Goal: Task Accomplishment & Management: Manage account settings

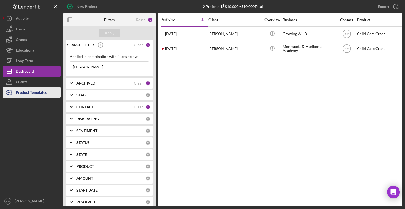
click at [25, 90] on div "Product Templates" at bounding box center [31, 93] width 31 height 12
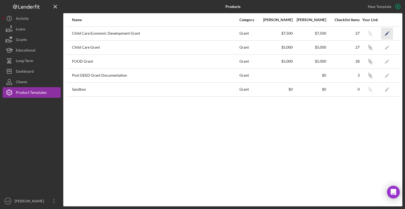
click at [388, 32] on icon "Icon/Edit" at bounding box center [387, 33] width 12 height 12
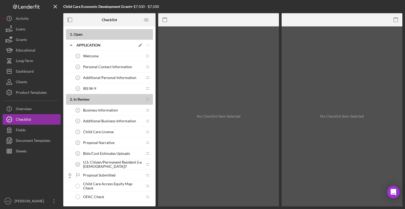
click at [140, 44] on icon "Icon/Edit" at bounding box center [140, 44] width 9 height 9
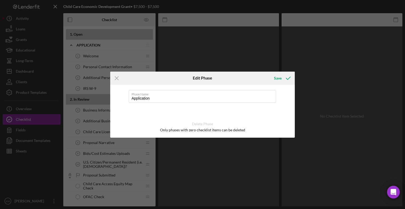
click at [232, 49] on div "Icon/Menu Close Edit Phase Save Phase Name Application Delete Phase Only phases…" at bounding box center [202, 104] width 405 height 209
click at [114, 76] on icon "Icon/Menu Close" at bounding box center [116, 77] width 13 height 13
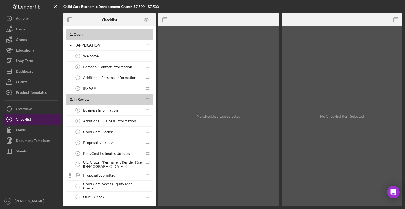
drag, startPoint x: 74, startPoint y: 21, endPoint x: 34, endPoint y: 120, distance: 107.0
click at [34, 120] on button "Checklist" at bounding box center [32, 119] width 58 height 11
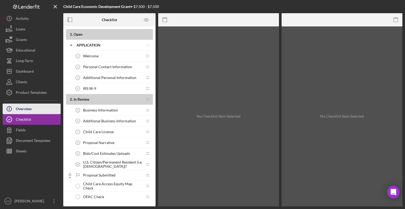
drag, startPoint x: 30, startPoint y: 109, endPoint x: 26, endPoint y: 109, distance: 4.5
click at [26, 109] on div "Overview" at bounding box center [24, 109] width 16 height 12
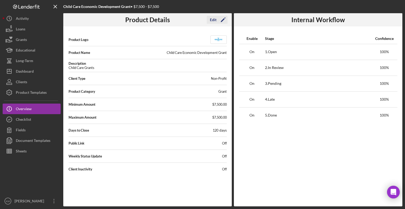
drag, startPoint x: 221, startPoint y: 143, endPoint x: 213, endPoint y: 19, distance: 124.0
click at [213, 19] on div "Edit" at bounding box center [213, 20] width 7 height 8
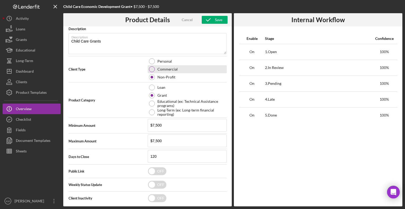
scroll to position [76, 0]
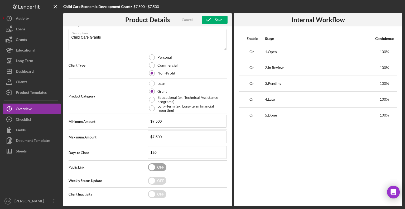
click at [157, 166] on input "checkbox" at bounding box center [157, 167] width 18 height 8
checkbox input "true"
click at [222, 20] on div "Save" at bounding box center [218, 20] width 7 height 8
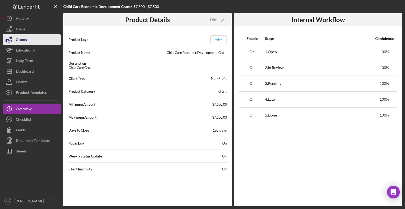
click at [54, 39] on button "Grants" at bounding box center [32, 39] width 58 height 11
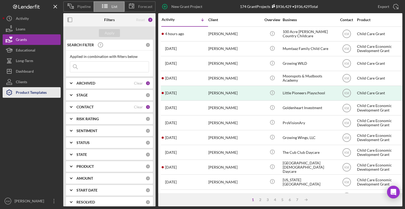
drag, startPoint x: 33, startPoint y: 95, endPoint x: 22, endPoint y: 95, distance: 10.8
click at [22, 95] on div "Product Templates" at bounding box center [31, 93] width 31 height 12
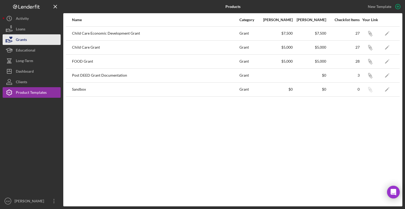
click at [32, 36] on button "Grants" at bounding box center [32, 39] width 58 height 11
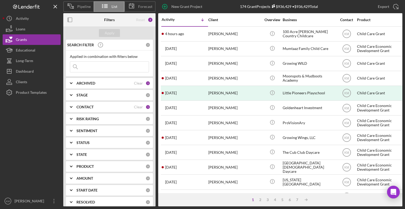
click at [90, 67] on input at bounding box center [109, 66] width 79 height 11
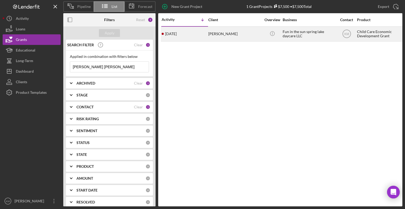
type input "[PERSON_NAME] [PERSON_NAME]"
click at [208, 35] on div "[PERSON_NAME]" at bounding box center [234, 34] width 53 height 14
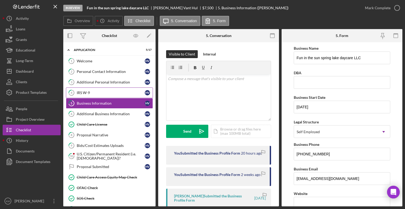
click at [96, 94] on div "IRS W-9" at bounding box center [111, 92] width 68 height 4
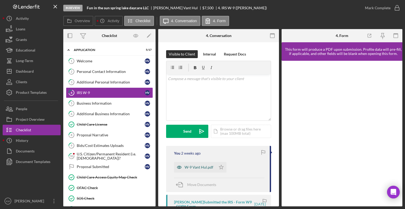
click at [209, 167] on div "W-9 Vant Hul.pdf" at bounding box center [199, 167] width 29 height 4
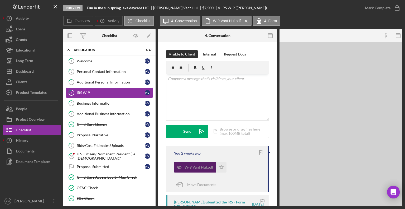
click at [209, 167] on div "W-9 Vant Hul.pdf" at bounding box center [199, 167] width 29 height 4
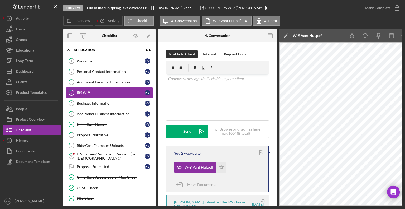
click at [99, 92] on div "IRS W-9" at bounding box center [111, 92] width 68 height 4
click at [345, 20] on div "Overview Icon/History Activity Checklist Icon/Message 4. Conversation W-9 [PERS…" at bounding box center [232, 21] width 339 height 11
click at [240, 21] on button "W-9 Vant Hul.pdf Icon/Menu Close" at bounding box center [227, 21] width 50 height 10
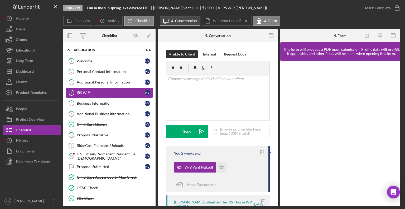
click at [184, 23] on button "Icon/Message 4. Conversation" at bounding box center [180, 21] width 41 height 10
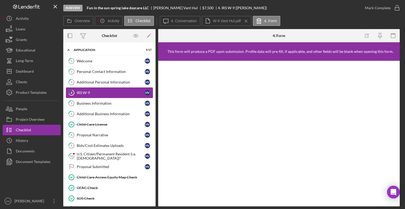
click at [109, 94] on div "IRS W-9" at bounding box center [111, 92] width 68 height 4
click at [91, 93] on div "IRS W-9" at bounding box center [111, 92] width 68 height 4
click at [245, 21] on g at bounding box center [246, 21] width 2 height 2
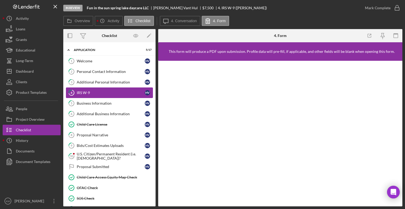
click at [102, 94] on div "IRS W-9" at bounding box center [111, 92] width 68 height 4
click at [95, 96] on link "4 IRS W-9 H V" at bounding box center [109, 92] width 87 height 11
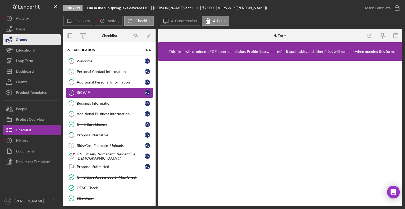
click at [17, 40] on div "Grants" at bounding box center [21, 40] width 11 height 12
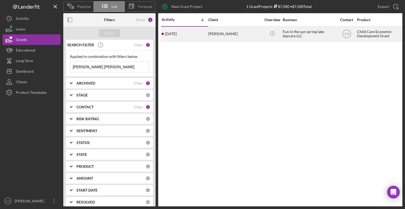
click at [229, 37] on div "[PERSON_NAME]" at bounding box center [234, 34] width 53 height 14
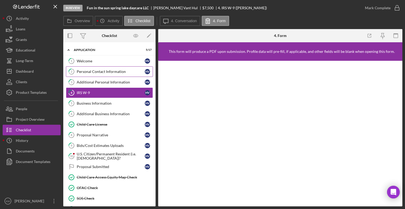
click at [89, 68] on link "2 Personal Contact Information H V" at bounding box center [109, 71] width 87 height 11
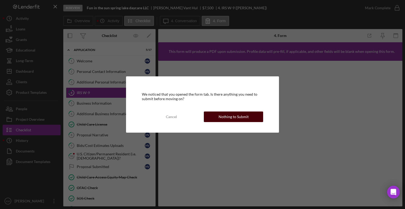
click at [215, 116] on button "Nothing to Submit" at bounding box center [233, 116] width 59 height 11
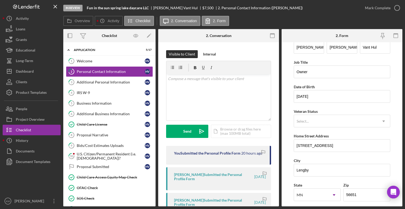
scroll to position [10, 0]
click at [82, 99] on link "5 Business Information H V" at bounding box center [109, 103] width 87 height 11
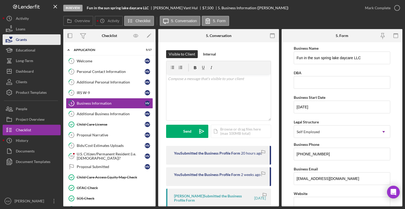
click at [30, 42] on button "Grants" at bounding box center [32, 39] width 58 height 11
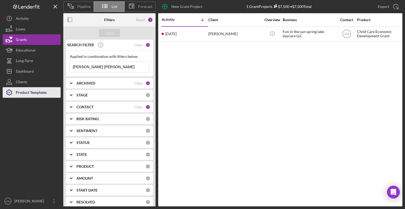
click at [46, 96] on div "Product Templates" at bounding box center [31, 93] width 31 height 12
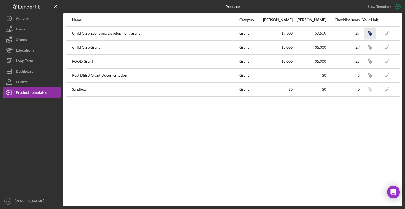
click at [370, 34] on icon "Icon/Link" at bounding box center [370, 33] width 12 height 12
click at [100, 34] on div "Child Care Economic Development Grant" at bounding box center [155, 33] width 167 height 13
click at [29, 41] on button "Grants" at bounding box center [32, 39] width 58 height 11
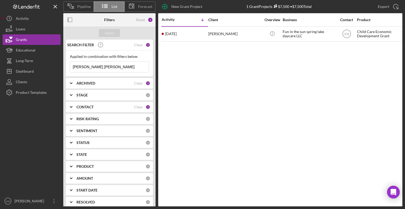
click at [103, 67] on input "[PERSON_NAME] [PERSON_NAME]" at bounding box center [109, 66] width 79 height 11
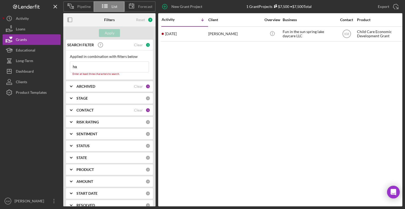
type input "h"
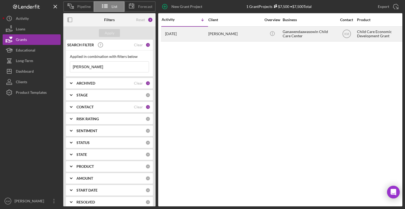
type input "[PERSON_NAME]"
click at [217, 33] on div "[PERSON_NAME]" at bounding box center [234, 34] width 53 height 14
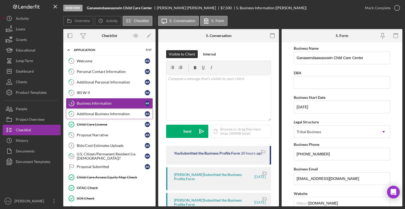
click at [94, 112] on div "Additional Business Information" at bounding box center [111, 114] width 68 height 4
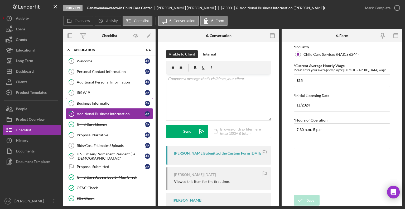
click at [91, 104] on div "Business Information" at bounding box center [111, 103] width 68 height 4
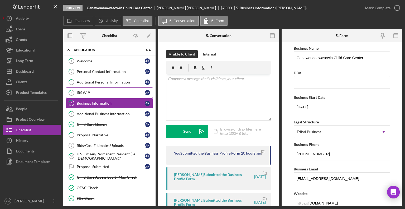
click at [109, 90] on div "IRS W-9" at bounding box center [111, 92] width 68 height 4
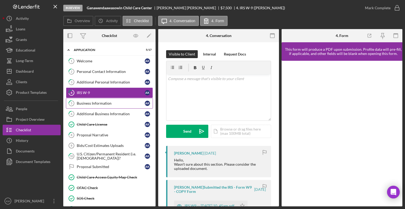
click at [113, 107] on link "5 Business Information A K" at bounding box center [109, 103] width 87 height 11
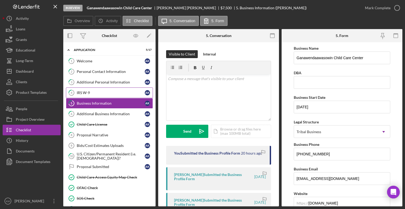
click at [93, 92] on div "IRS W-9" at bounding box center [111, 92] width 68 height 4
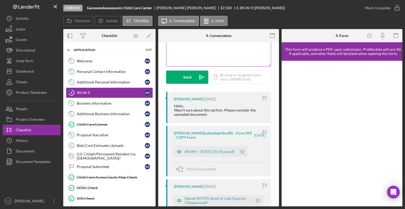
scroll to position [57, 0]
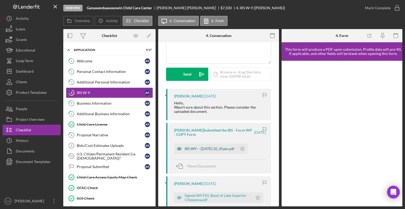
click at [235, 150] on div "IRS W9 -- [DATE] 10_45am.pdf" at bounding box center [210, 148] width 50 height 4
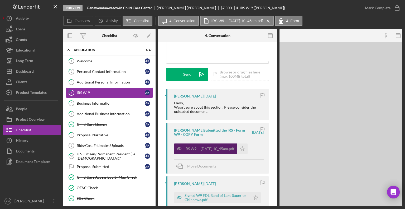
click at [235, 150] on div "IRS W9 -- [DATE] 10_45am.pdf" at bounding box center [210, 148] width 50 height 4
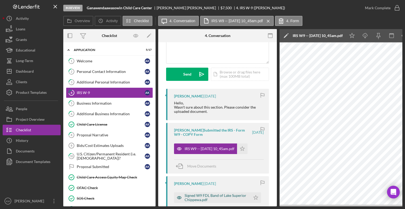
click at [222, 196] on div "Signed W9 FDL Band of Lake Superior Chippewa.pdf" at bounding box center [216, 197] width 63 height 8
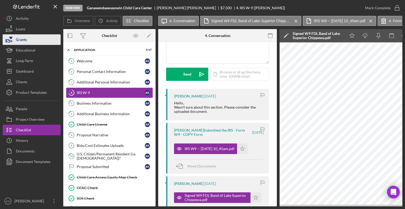
click at [35, 40] on button "Grants" at bounding box center [32, 39] width 58 height 11
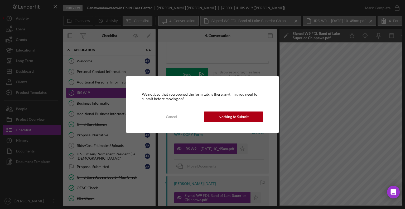
click at [227, 110] on div "We noticed that you opened the form tab. Is there anything you need to submit b…" at bounding box center [202, 104] width 153 height 56
click at [225, 117] on div "Nothing to Submit" at bounding box center [234, 116] width 30 height 11
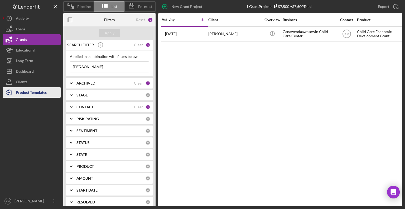
click at [35, 97] on div "Product Templates" at bounding box center [31, 93] width 31 height 12
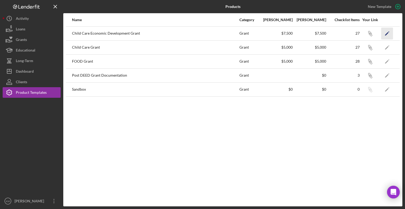
click at [389, 34] on icon "Icon/Edit" at bounding box center [387, 33] width 12 height 12
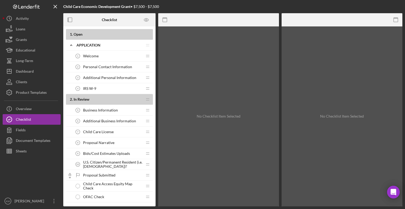
click at [98, 91] on div "IRS W-9 4 IRS W-9" at bounding box center [108, 88] width 70 height 11
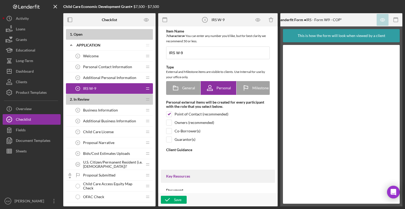
type textarea "<div>Please submit a completed and signed IRS W-9 for your business.</div>"
type textarea "<div> <div>Thank you for completing your application. Proposals will be evaluat…"
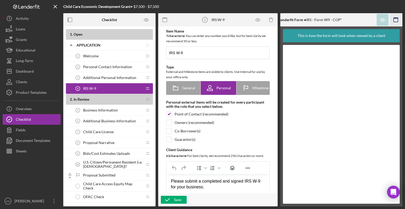
click at [398, 20] on rect "button" at bounding box center [396, 20] width 4 height 4
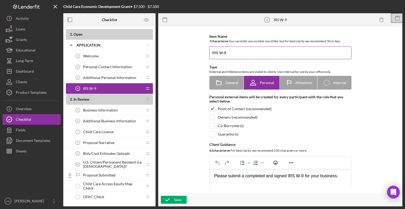
click at [264, 53] on input "IRS W-9" at bounding box center [280, 52] width 142 height 13
click at [129, 91] on div "IRS W-9 4 IRS W-9" at bounding box center [108, 88] width 70 height 11
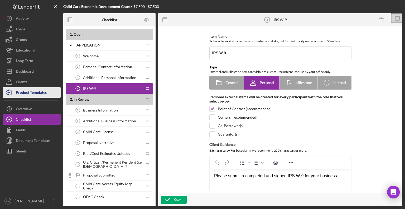
click at [42, 96] on div "Product Templates" at bounding box center [31, 93] width 31 height 12
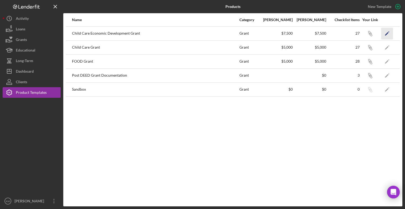
click at [389, 30] on icon "Icon/Edit" at bounding box center [387, 33] width 12 height 12
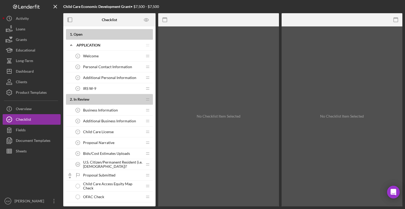
click at [131, 88] on div "IRS W-9 4 IRS W-9" at bounding box center [108, 88] width 70 height 11
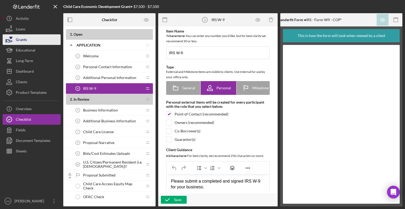
drag, startPoint x: 40, startPoint y: 44, endPoint x: 36, endPoint y: 42, distance: 4.3
click at [36, 42] on button "Grants" at bounding box center [32, 39] width 58 height 11
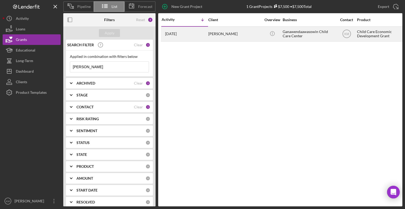
click at [221, 35] on div "[PERSON_NAME]" at bounding box center [234, 34] width 53 height 14
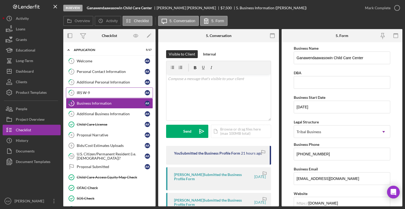
click at [122, 93] on div "IRS W-9" at bounding box center [111, 92] width 68 height 4
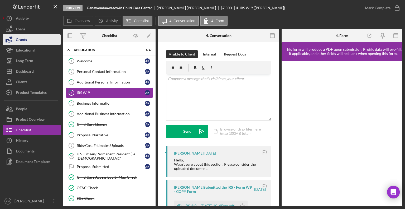
click at [33, 39] on button "Grants" at bounding box center [32, 39] width 58 height 11
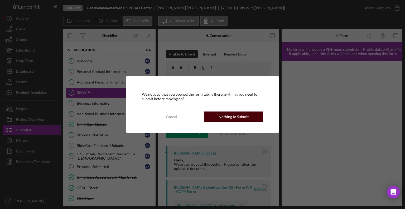
click at [219, 121] on button "Nothing to Submit" at bounding box center [233, 116] width 59 height 11
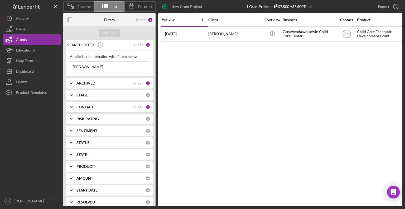
click at [97, 67] on input "[PERSON_NAME]" at bounding box center [109, 66] width 79 height 11
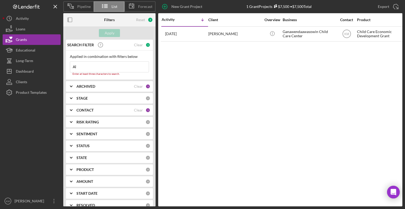
type input "A"
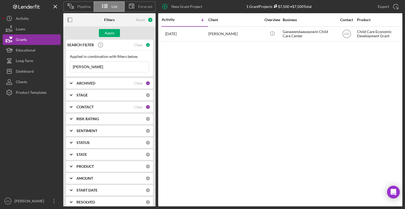
type input "[PERSON_NAME] [PERSON_NAME]"
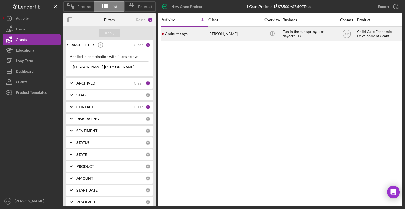
click at [185, 35] on time "6 minutes ago" at bounding box center [176, 34] width 23 height 4
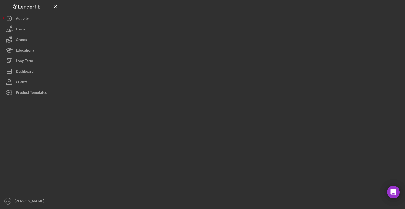
click at [185, 35] on div at bounding box center [232, 103] width 339 height 206
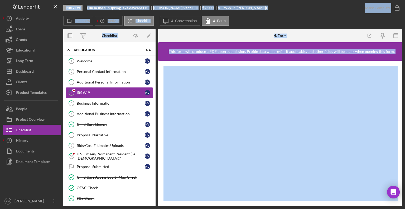
click at [111, 95] on link "4 IRS W-9 H V" at bounding box center [109, 92] width 87 height 11
click at [166, 66] on iframe at bounding box center [281, 133] width 234 height 135
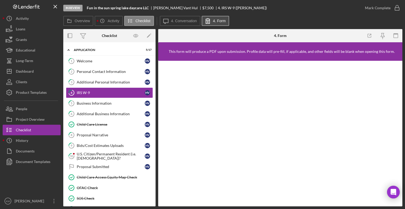
click at [207, 23] on icon at bounding box center [208, 20] width 4 height 5
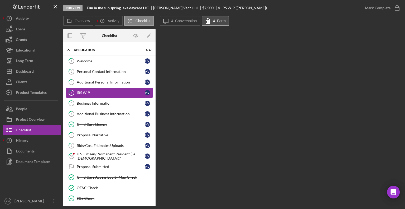
click at [207, 23] on icon at bounding box center [208, 20] width 4 height 5
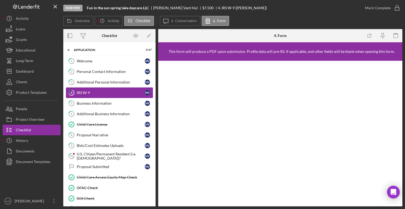
click at [80, 96] on link "4 IRS W-9 H V" at bounding box center [109, 92] width 87 height 11
click at [166, 22] on icon at bounding box center [166, 21] width 5 height 5
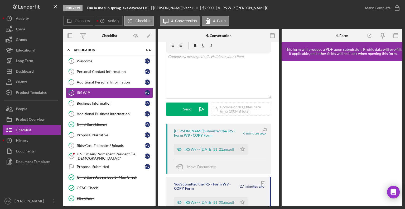
scroll to position [25, 0]
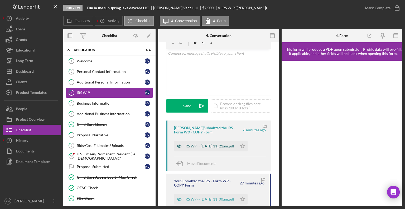
click at [235, 147] on div "IRS W9 -- [DATE] 11_21am.pdf" at bounding box center [210, 146] width 50 height 4
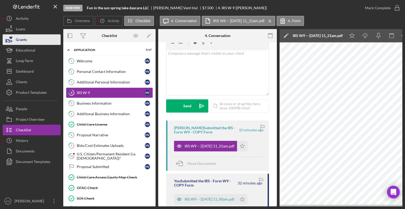
click at [26, 38] on div "Grants" at bounding box center [21, 40] width 11 height 12
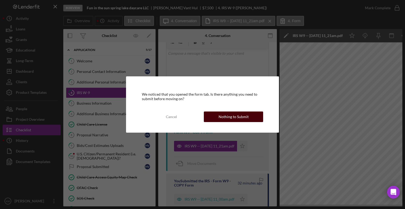
click at [210, 119] on button "Nothing to Submit" at bounding box center [233, 116] width 59 height 11
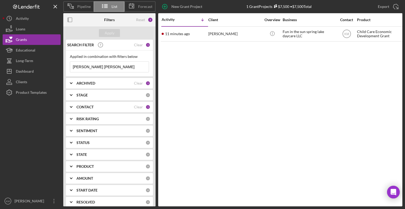
click at [99, 68] on input "[PERSON_NAME] [PERSON_NAME]" at bounding box center [109, 66] width 79 height 11
type input "h"
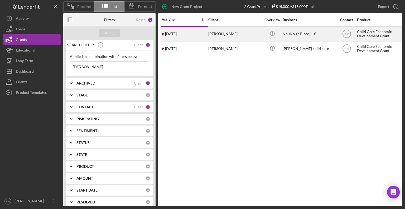
type input "[PERSON_NAME]"
click at [214, 35] on div "[PERSON_NAME]" at bounding box center [234, 34] width 53 height 14
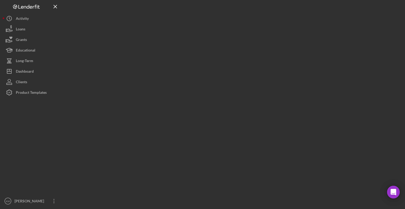
click at [214, 35] on div at bounding box center [232, 103] width 339 height 206
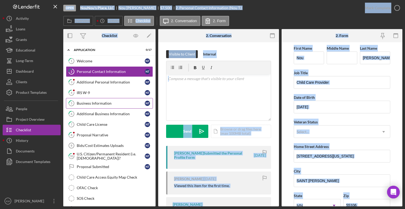
click at [102, 103] on div "Business Information" at bounding box center [111, 103] width 68 height 4
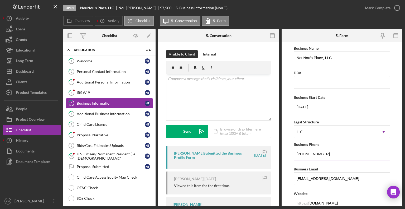
click at [333, 157] on input "[PHONE_NUMBER]" at bounding box center [342, 153] width 97 height 13
